Goal: Navigation & Orientation: Find specific page/section

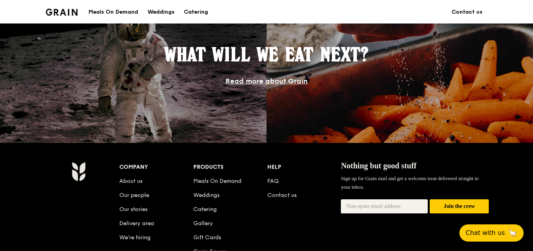
scroll to position [704, 0]
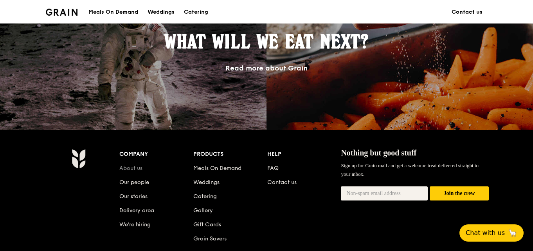
click at [131, 166] on link "About us" at bounding box center [130, 168] width 23 height 7
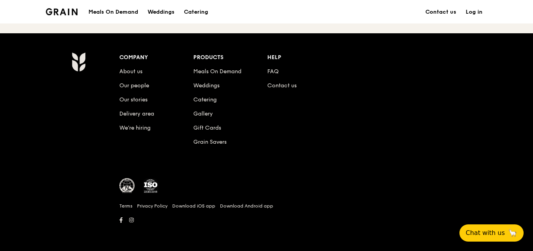
scroll to position [821, 0]
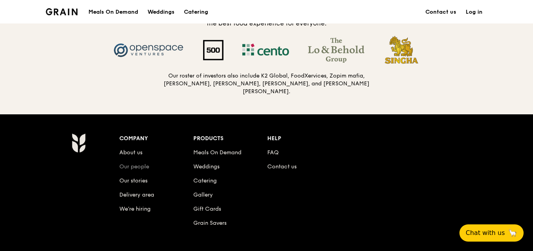
click at [138, 165] on link "Our people" at bounding box center [134, 166] width 30 height 7
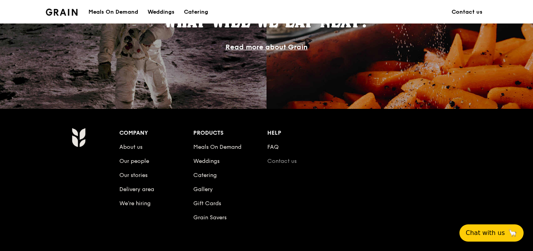
click at [273, 158] on link "Contact us" at bounding box center [281, 161] width 29 height 7
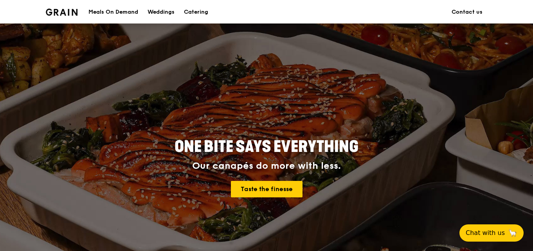
scroll to position [704, 0]
